Goal: Information Seeking & Learning: Learn about a topic

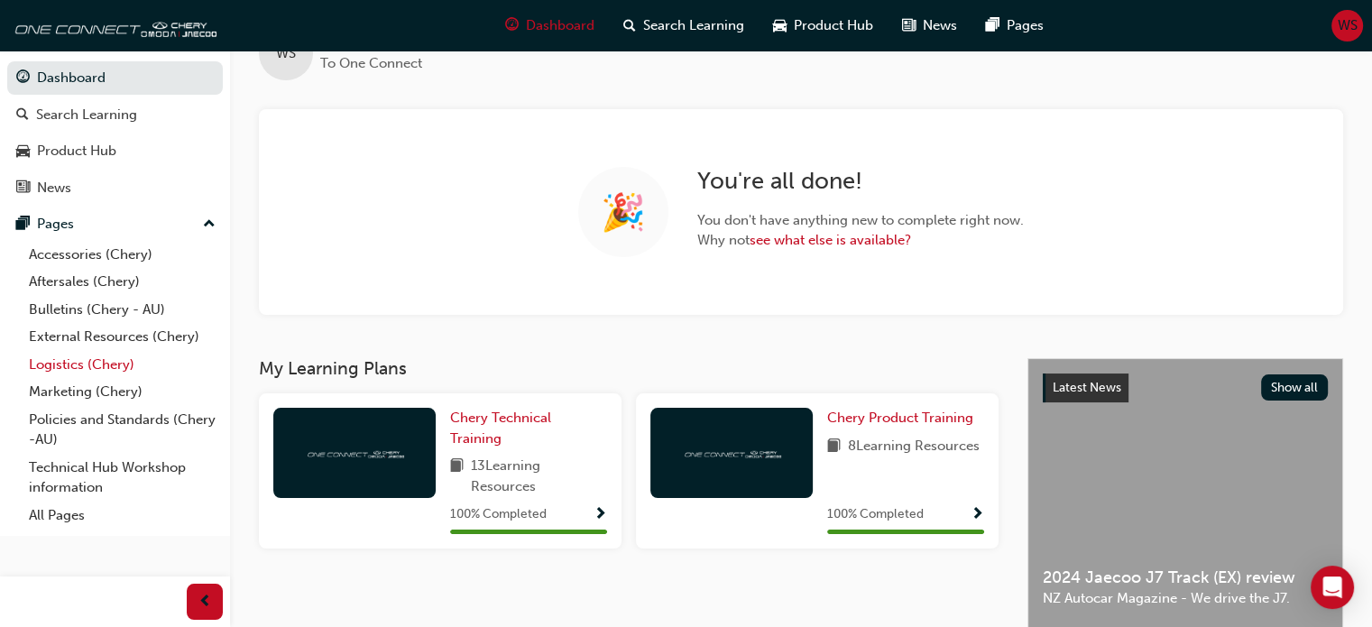
scroll to position [54, 0]
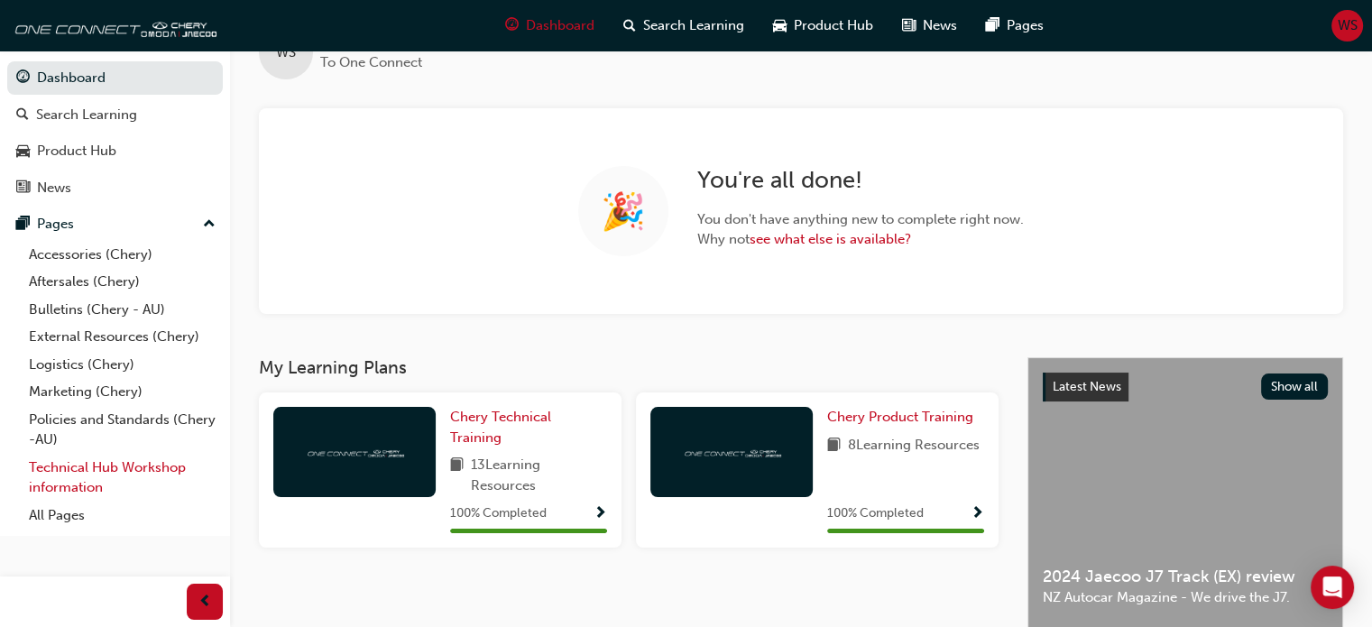
click at [130, 474] on link "Technical Hub Workshop information" at bounding box center [122, 478] width 201 height 48
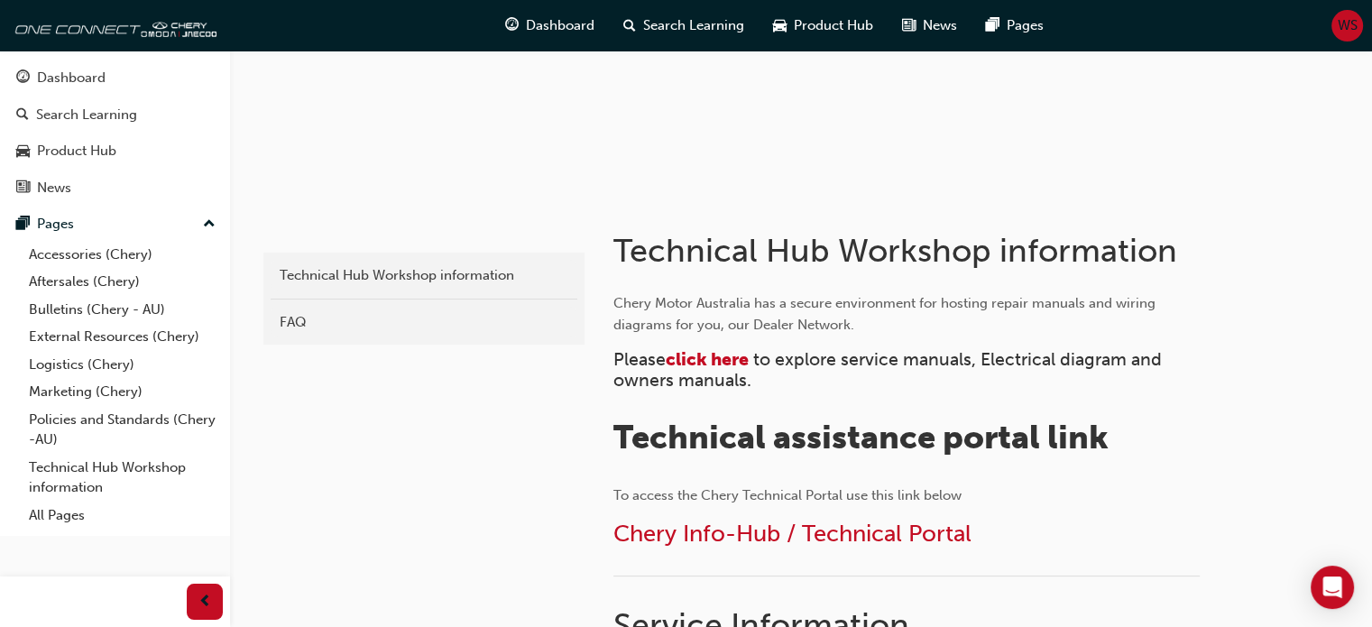
scroll to position [220, 0]
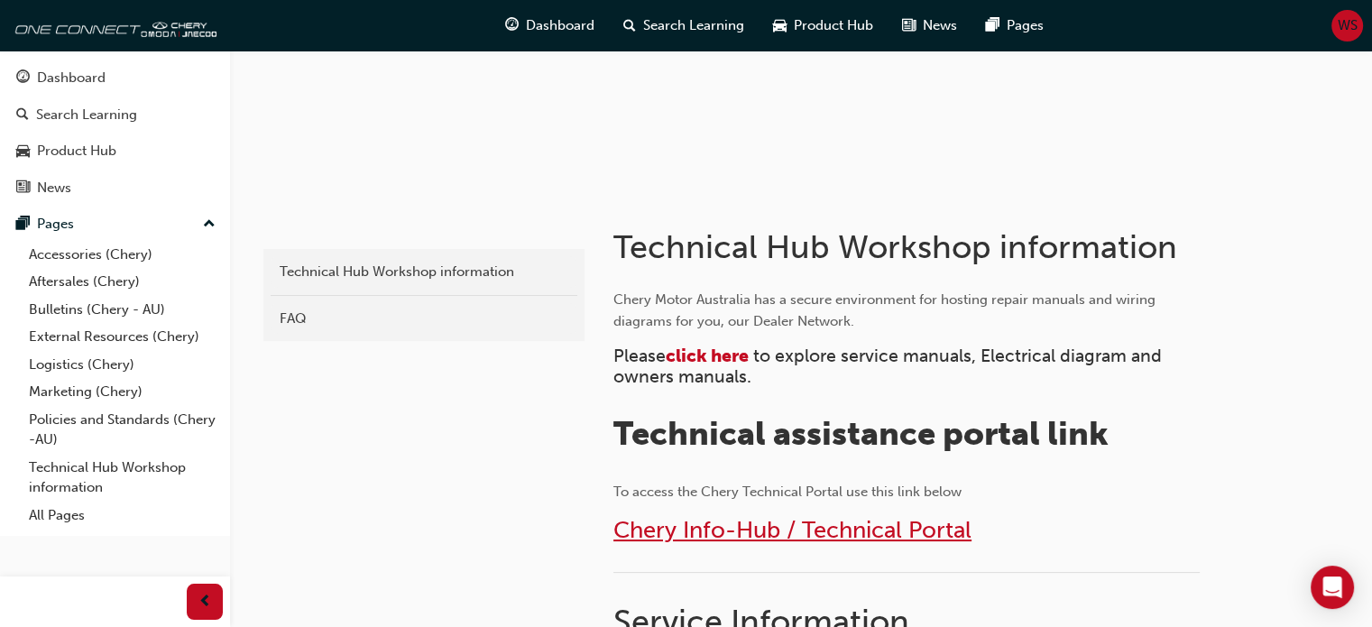
click at [704, 522] on span "Chery Info-Hub / Technical Portal" at bounding box center [792, 530] width 358 height 28
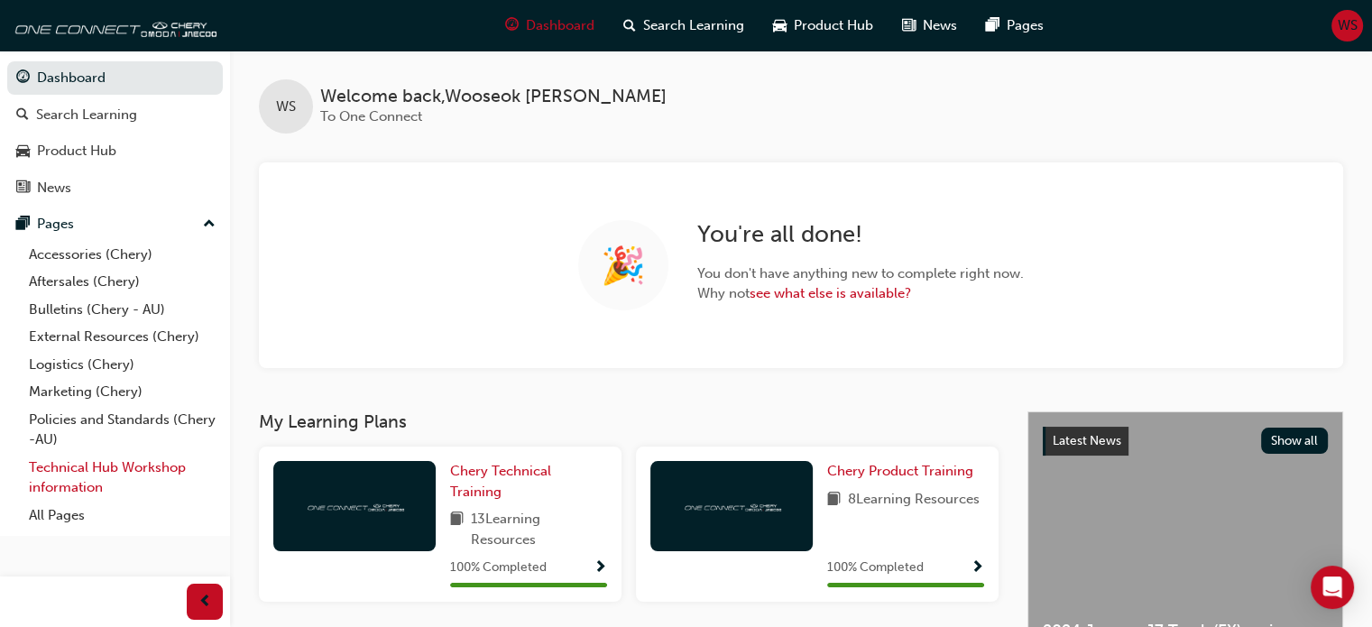
click at [96, 465] on link "Technical Hub Workshop information" at bounding box center [122, 478] width 201 height 48
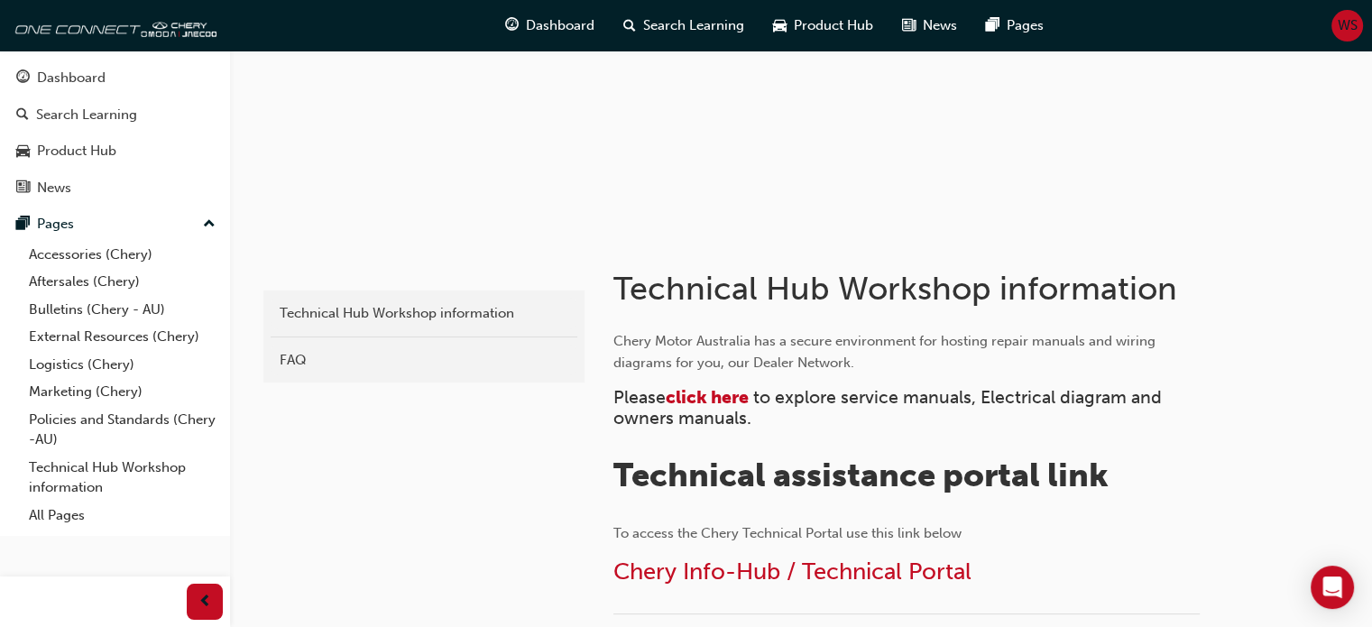
scroll to position [179, 0]
click at [687, 584] on span "Chery Info-Hub / Technical Portal" at bounding box center [792, 570] width 358 height 28
